Goal: Task Accomplishment & Management: Complete application form

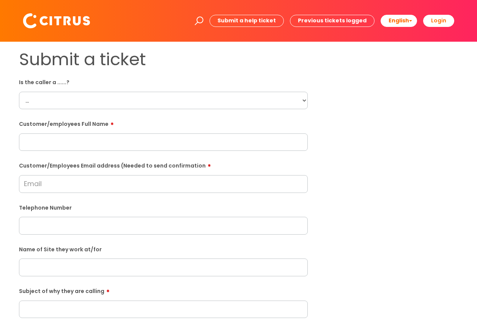
click at [35, 101] on select "... Citrus Customer Citrus Employee [DEMOGRAPHIC_DATA] Supplier" at bounding box center [163, 100] width 289 height 17
select select "Citrus Employee"
click at [19, 92] on select "... Citrus Customer Citrus Employee [DEMOGRAPHIC_DATA] Supplier" at bounding box center [163, 100] width 289 height 17
paste input "[PERSON_NAME]"
type input "[PERSON_NAME]"
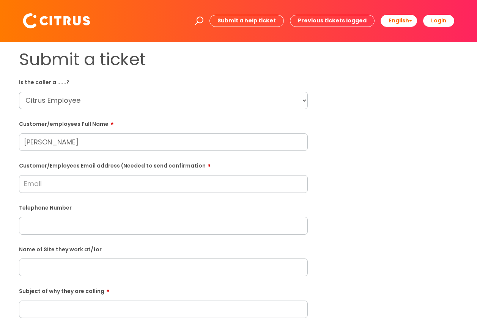
paste input "[DOMAIN_NAME][EMAIL_ADDRESS][DOMAIN_NAME]"
type input "[DOMAIN_NAME][EMAIL_ADDRESS][DOMAIN_NAME]"
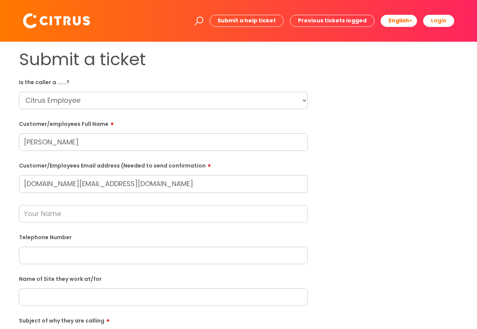
paste input "07591174857"
type input "07591174857"
click at [68, 210] on input "text" at bounding box center [163, 213] width 289 height 17
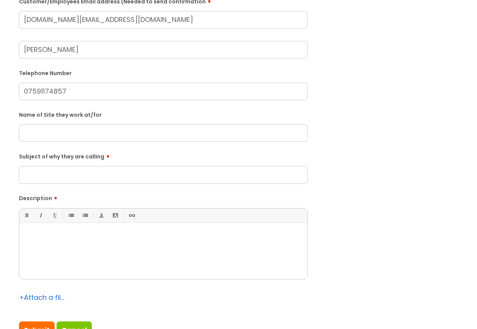
scroll to position [184, 0]
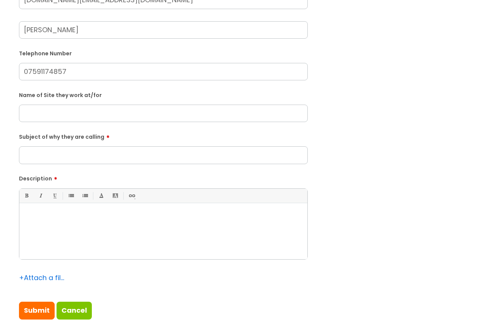
type input "[PERSON_NAME]"
paste input "he Druids Head Pub."
type input "he Druids Head Pub."
click at [47, 152] on input "Subject of why they are calling" at bounding box center [163, 155] width 289 height 17
type input "Unable to get in"
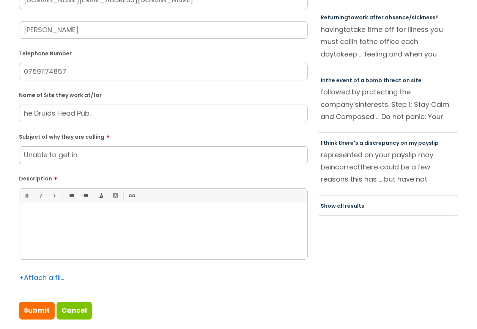
paste div
click at [38, 311] on input "Submit" at bounding box center [37, 310] width 36 height 17
type input "Please Wait..."
